Goal: Communication & Community: Answer question/provide support

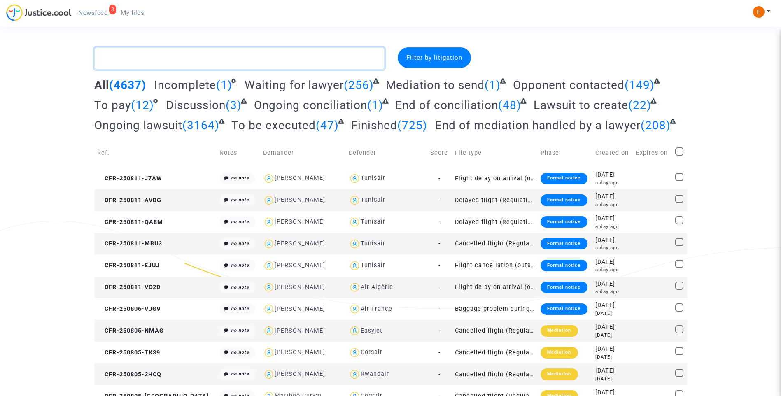
paste textarea "Dulon Villoslada"
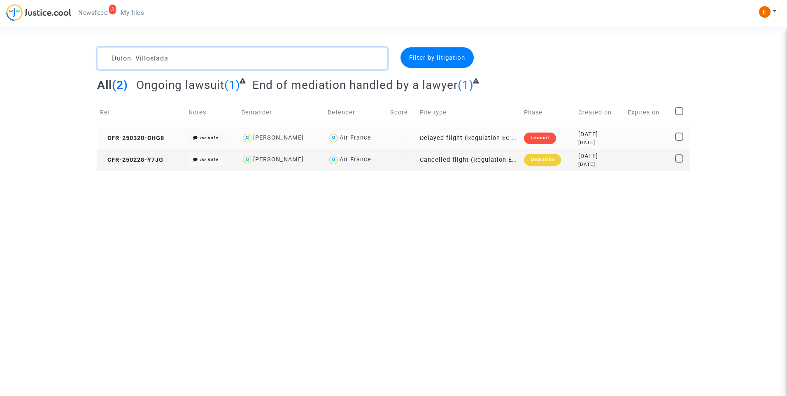
type textarea "Dulon Villoslada"
click at [541, 140] on div "Lawsuit" at bounding box center [540, 139] width 32 height 12
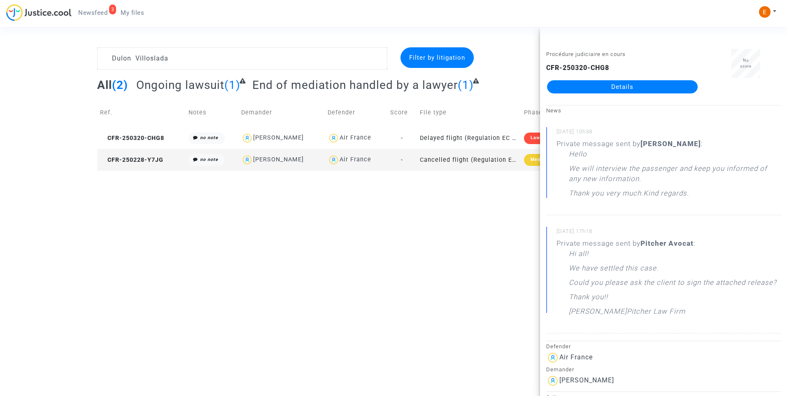
click at [613, 92] on link "Details" at bounding box center [622, 86] width 151 height 13
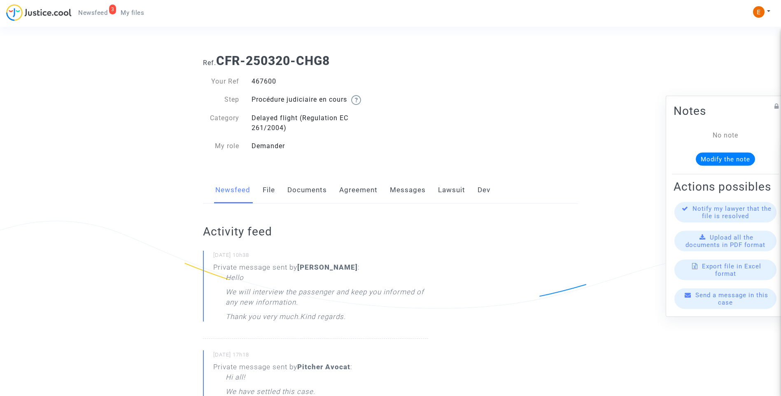
click at [459, 186] on link "Lawsuit" at bounding box center [451, 190] width 27 height 27
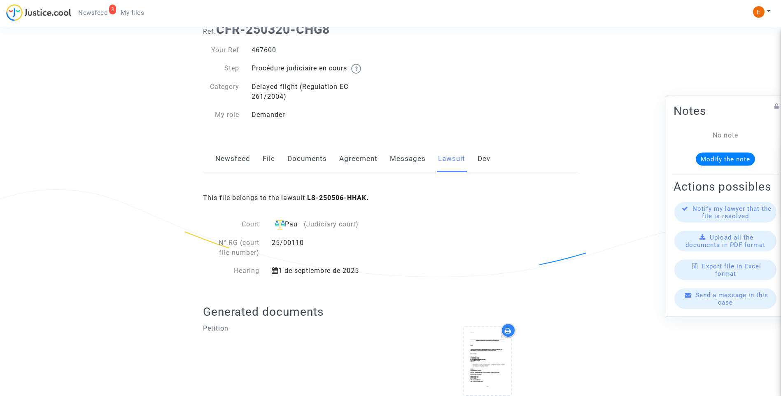
scroll to position [63, 0]
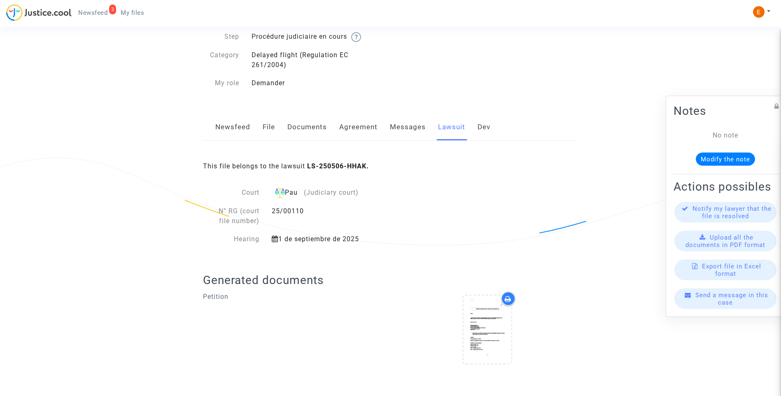
click at [403, 129] on link "Messages" at bounding box center [408, 127] width 36 height 27
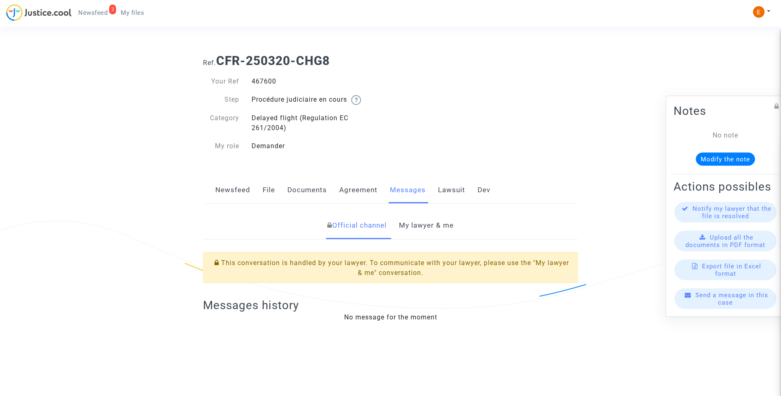
click at [418, 224] on link "My lawyer & me" at bounding box center [426, 225] width 55 height 27
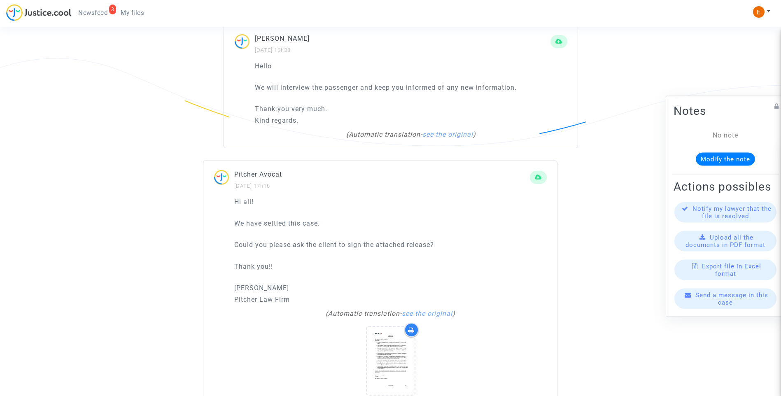
scroll to position [624, 0]
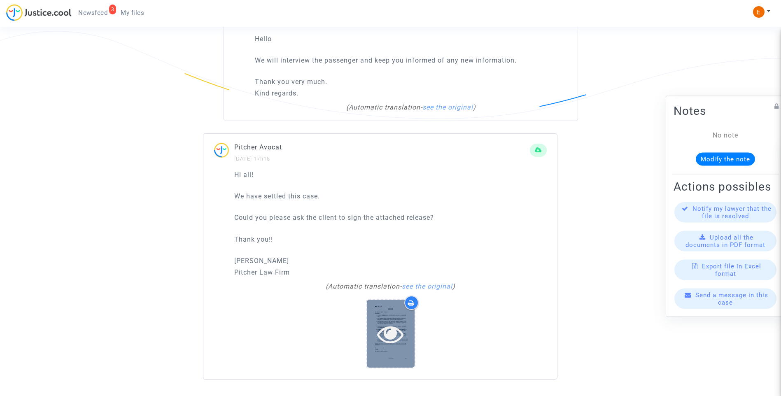
click at [403, 310] on div at bounding box center [391, 334] width 48 height 68
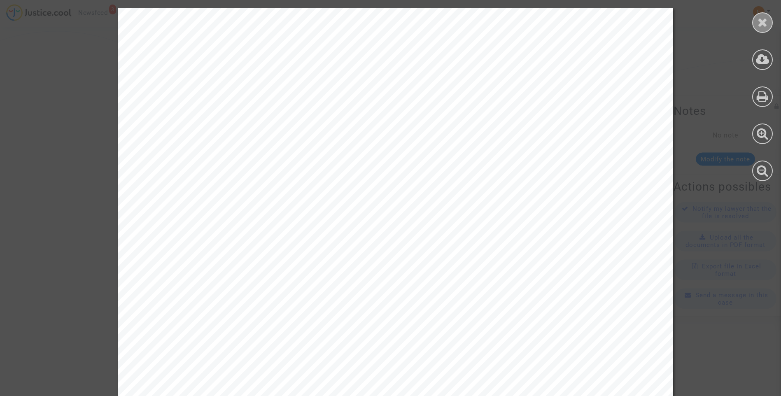
click at [759, 28] on icon at bounding box center [762, 22] width 10 height 12
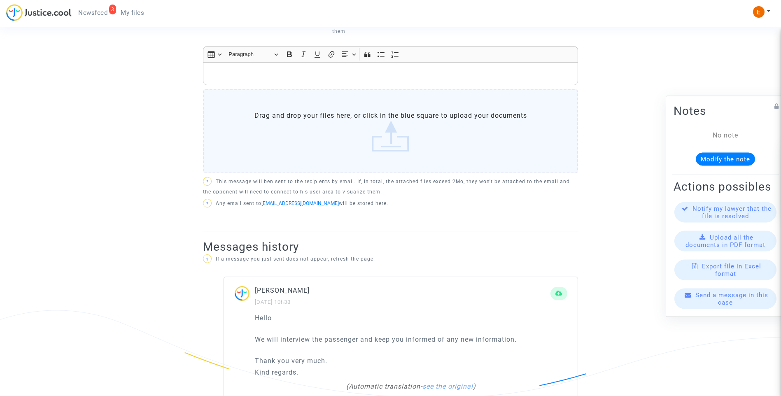
scroll to position [254, 0]
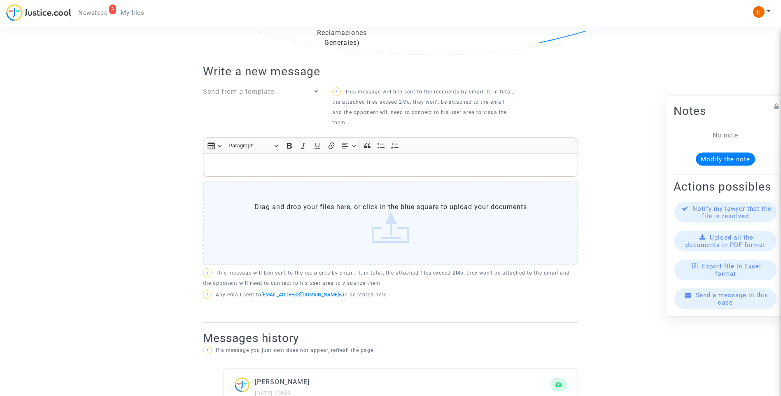
click at [396, 242] on label "Drag and drop your files here, or click in the blue square to upload your docum…" at bounding box center [390, 223] width 375 height 84
click at [0, 0] on input "Drag and drop your files here, or click in the blue square to upload your docum…" at bounding box center [0, 0] width 0 height 0
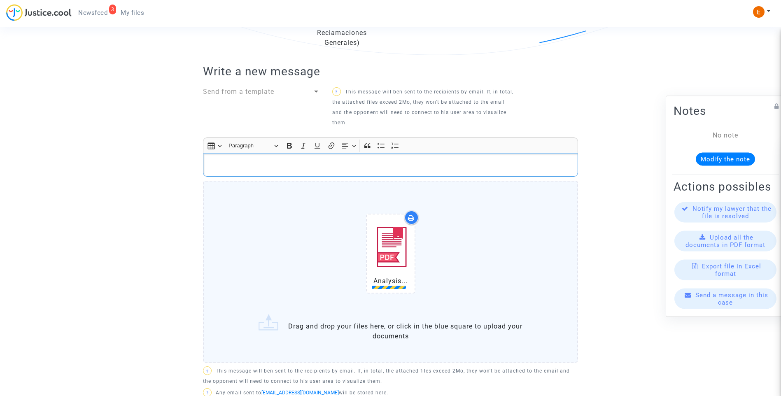
click at [277, 168] on p "Rich Text Editor, main" at bounding box center [390, 165] width 366 height 10
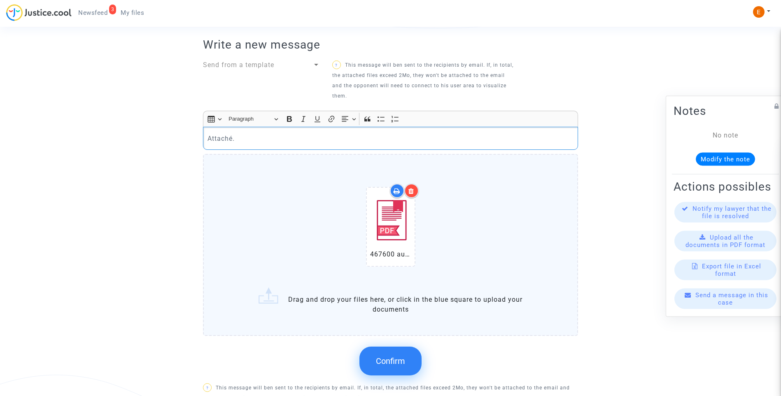
scroll to position [295, 0]
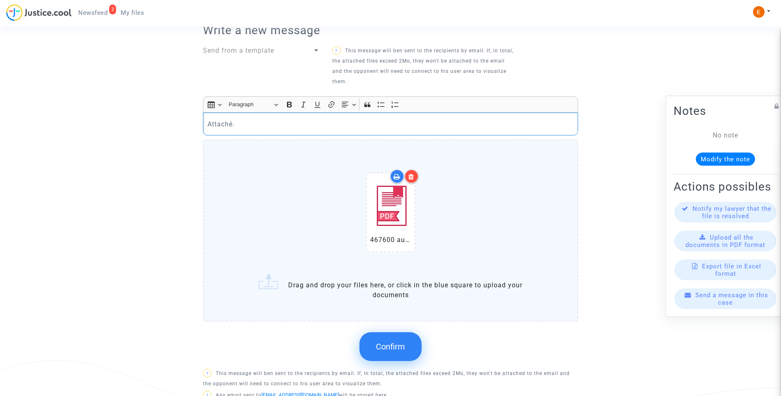
click at [404, 354] on button "Confirm" at bounding box center [390, 346] width 62 height 29
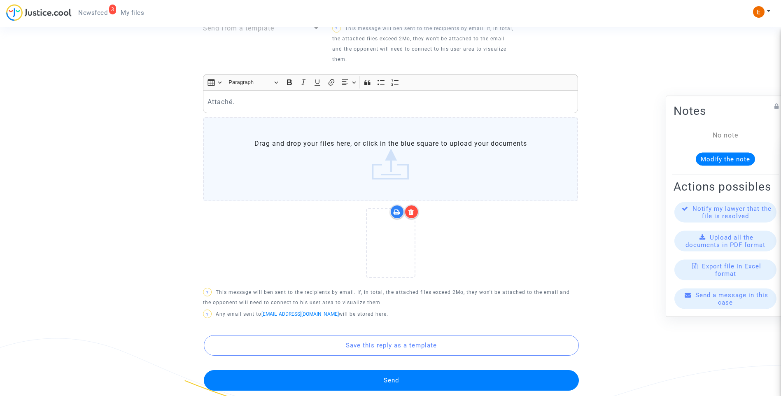
scroll to position [336, 0]
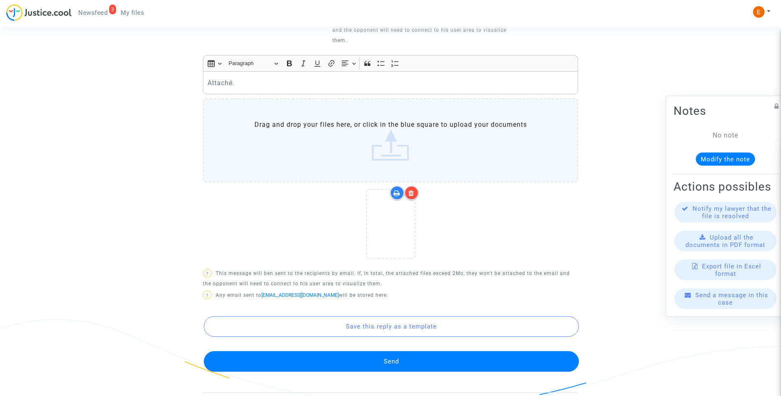
click at [405, 354] on button "Send" at bounding box center [391, 361] width 375 height 21
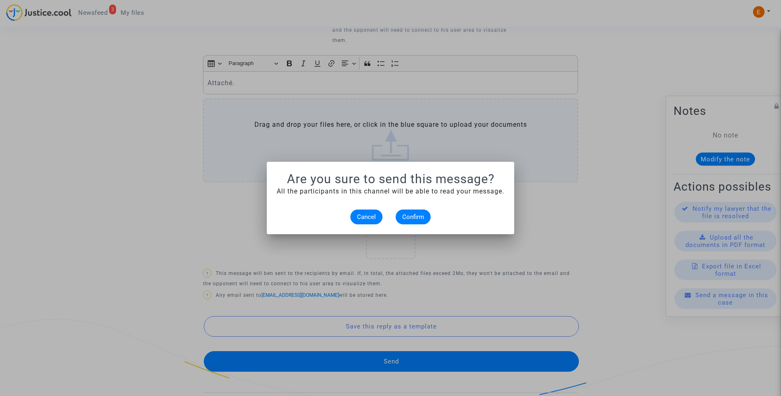
scroll to position [0, 0]
click at [415, 212] on button "Confirm" at bounding box center [413, 217] width 35 height 15
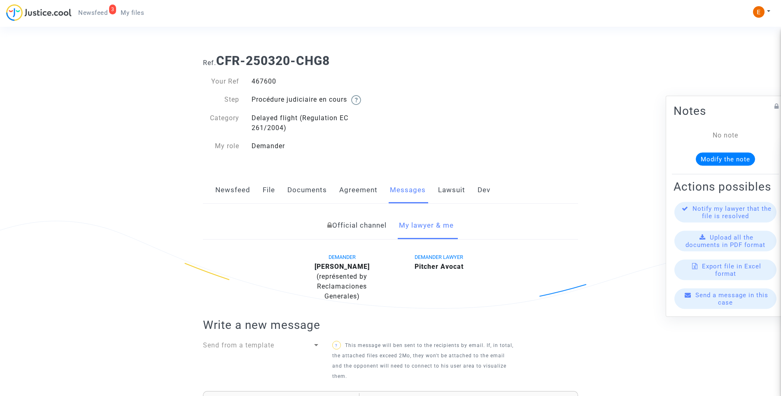
scroll to position [336, 0]
